Goal: Use online tool/utility: Utilize a website feature to perform a specific function

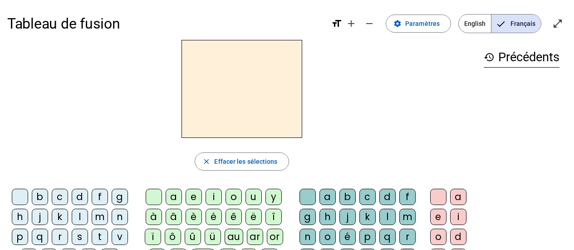
scroll to position [45, 0]
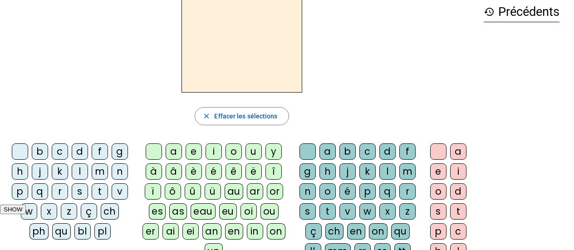
drag, startPoint x: 100, startPoint y: 175, endPoint x: 107, endPoint y: 172, distance: 7.5
click at [100, 175] on div "m" at bounding box center [100, 171] width 16 height 16
click at [234, 156] on div "o" at bounding box center [234, 151] width 16 height 16
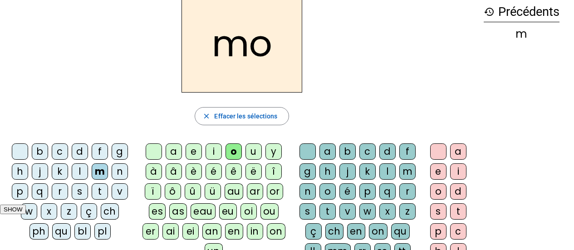
click at [326, 208] on div "t" at bounding box center [328, 211] width 16 height 16
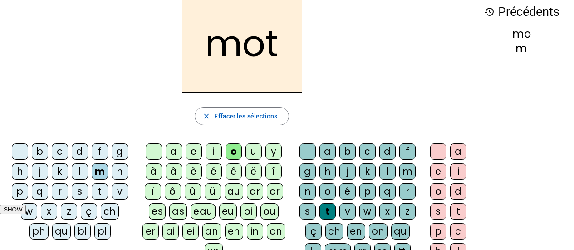
click at [20, 195] on div "p" at bounding box center [20, 191] width 16 height 16
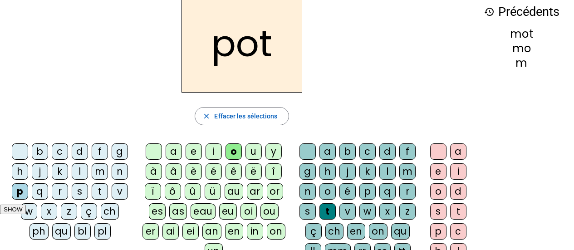
click at [79, 174] on div "l" at bounding box center [80, 171] width 16 height 16
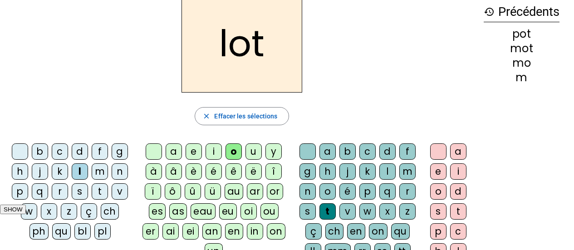
click at [64, 191] on div "r" at bounding box center [60, 191] width 16 height 16
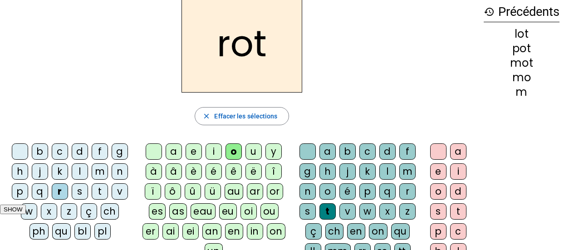
click at [175, 156] on div "a" at bounding box center [174, 151] width 16 height 16
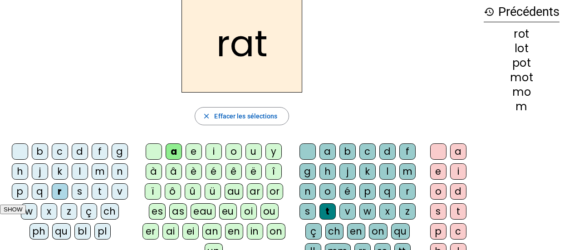
click at [212, 152] on div "i" at bounding box center [214, 151] width 16 height 16
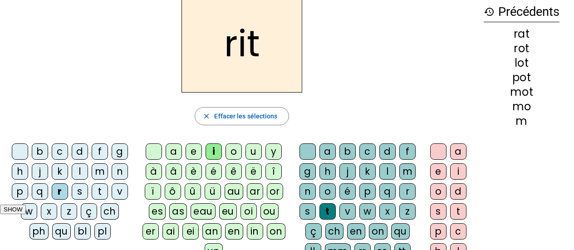
click at [117, 193] on div "v" at bounding box center [120, 191] width 16 height 16
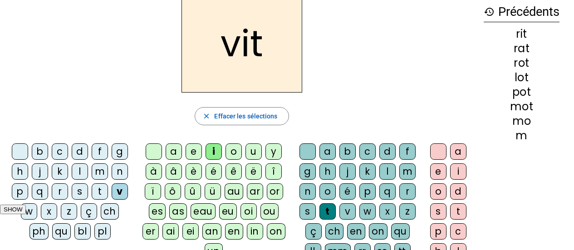
click at [94, 173] on div "m" at bounding box center [100, 171] width 16 height 16
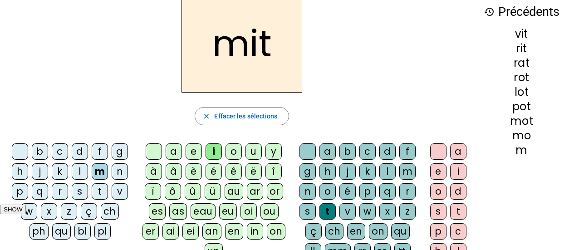
click at [81, 151] on div "d" at bounding box center [80, 151] width 16 height 16
